Goal: Task Accomplishment & Management: Manage account settings

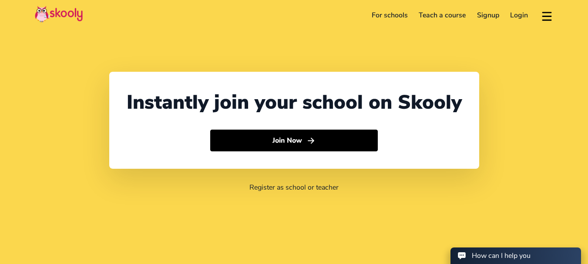
click at [520, 17] on link "Login" at bounding box center [519, 15] width 29 height 14
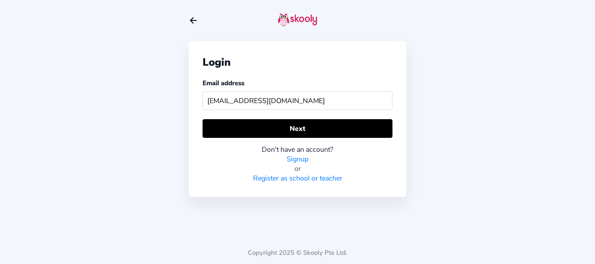
type input "qaskooly1@mailinator.com"
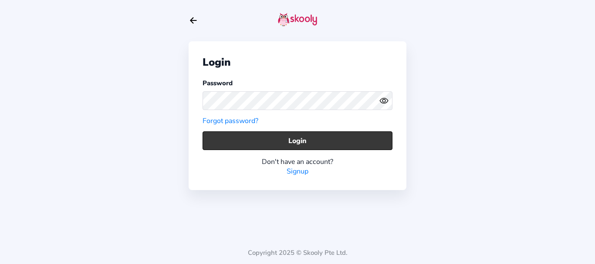
click at [247, 143] on button "Login" at bounding box center [298, 141] width 190 height 19
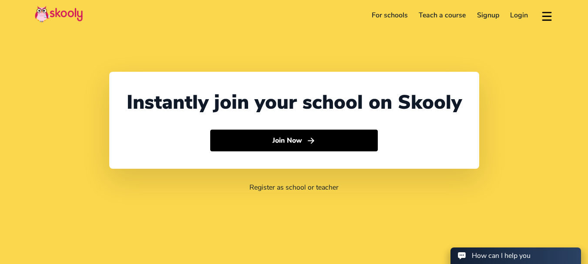
select select "91"
select select "[GEOGRAPHIC_DATA]"
select select "[GEOGRAPHIC_DATA]/[GEOGRAPHIC_DATA]"
click at [512, 17] on link "Login" at bounding box center [519, 15] width 29 height 14
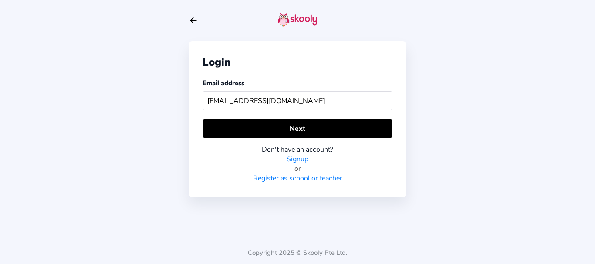
type input "[EMAIL_ADDRESS][DOMAIN_NAME]"
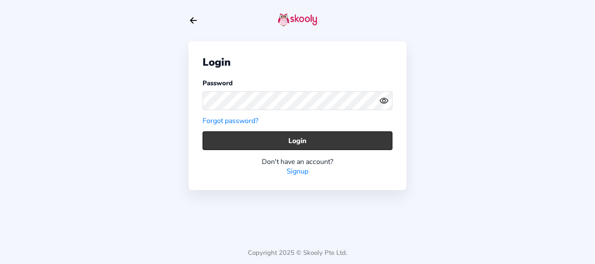
click at [219, 141] on button "Login" at bounding box center [298, 141] width 190 height 19
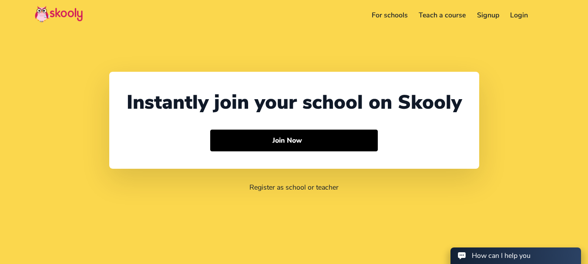
select select "91"
select select "[GEOGRAPHIC_DATA]"
select select "[GEOGRAPHIC_DATA]/[GEOGRAPHIC_DATA]"
click at [511, 16] on link "Login" at bounding box center [519, 15] width 29 height 14
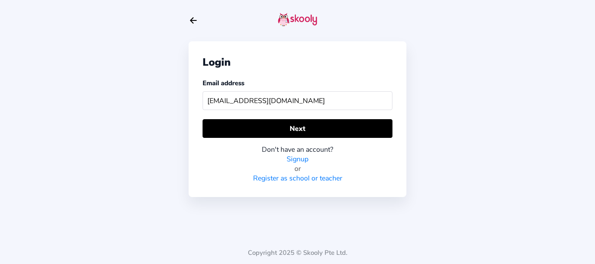
type input "qaskooly1@mailinator.com"
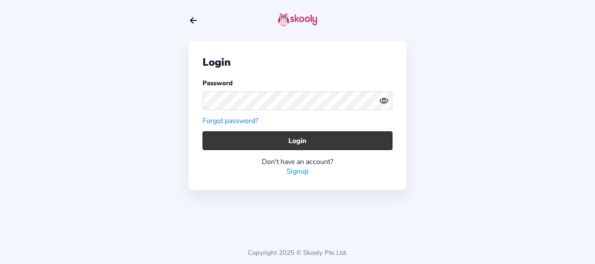
click at [216, 145] on button "Login" at bounding box center [298, 141] width 190 height 19
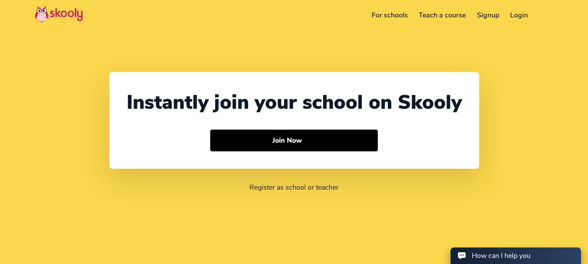
select select "91"
select select "[GEOGRAPHIC_DATA]"
select select "[GEOGRAPHIC_DATA]/[GEOGRAPHIC_DATA]"
click at [518, 17] on link "Login" at bounding box center [519, 15] width 29 height 14
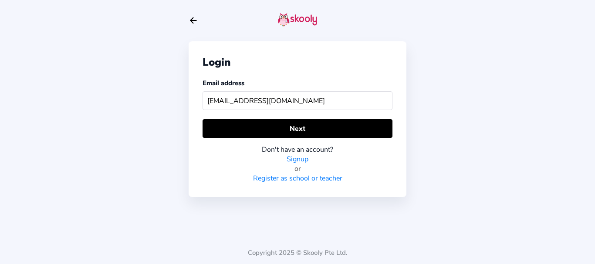
type input "[EMAIL_ADDRESS][DOMAIN_NAME]"
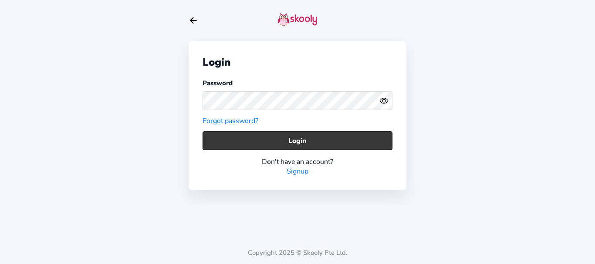
click at [218, 135] on button "Login" at bounding box center [298, 141] width 190 height 19
